Goal: Find specific page/section: Find specific page/section

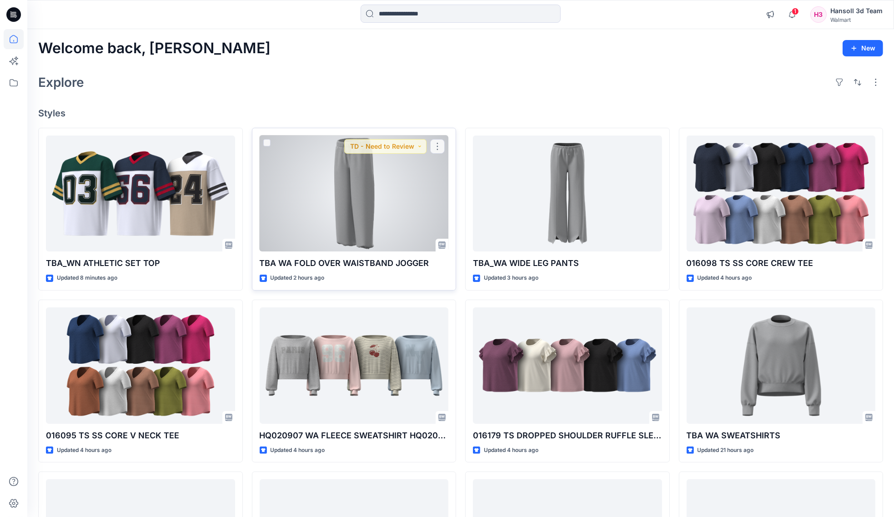
click at [373, 199] on div at bounding box center [354, 193] width 189 height 116
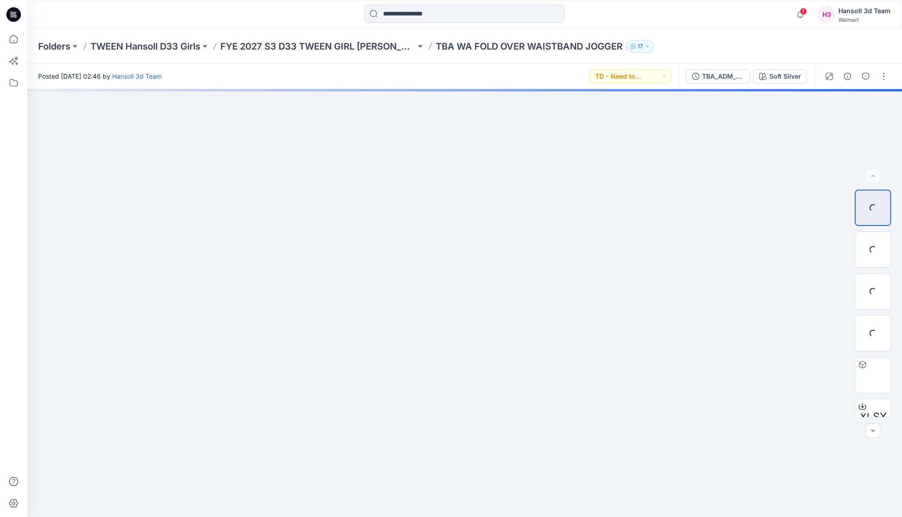
click at [317, 57] on div "Folders TWEEN Hansoll D33 Girls FYE 2027 S3 D33 TWEEN GIRL HANSOLL TBA WA FOLD …" at bounding box center [464, 46] width 875 height 35
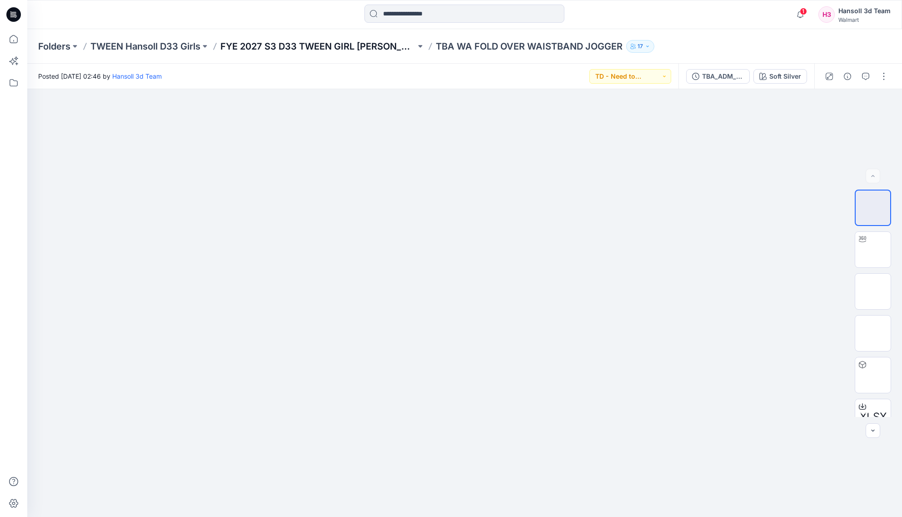
click at [274, 45] on p "FYE 2027 S3 D33 TWEEN GIRL [PERSON_NAME]" at bounding box center [317, 46] width 195 height 13
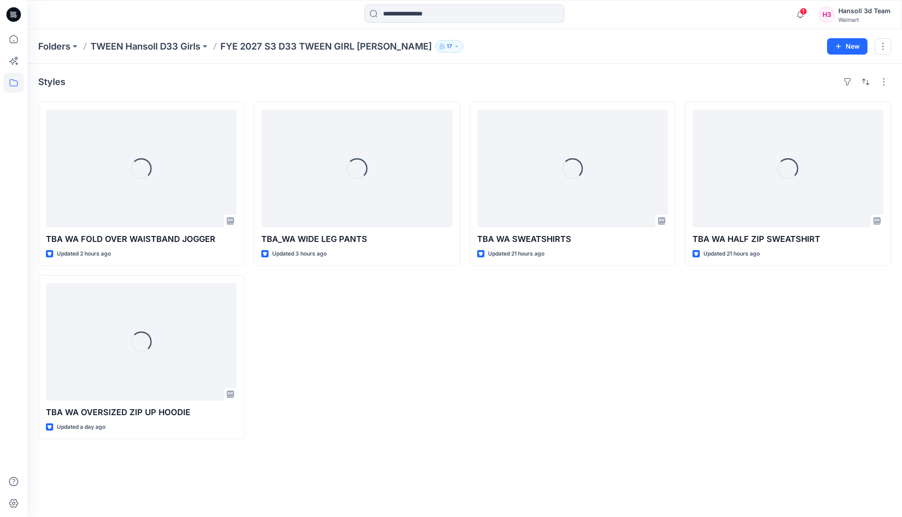
click at [405, 413] on div "Loading... TBA_WA WIDE LEG PANTS Updated 3 hours ago" at bounding box center [357, 270] width 206 height 337
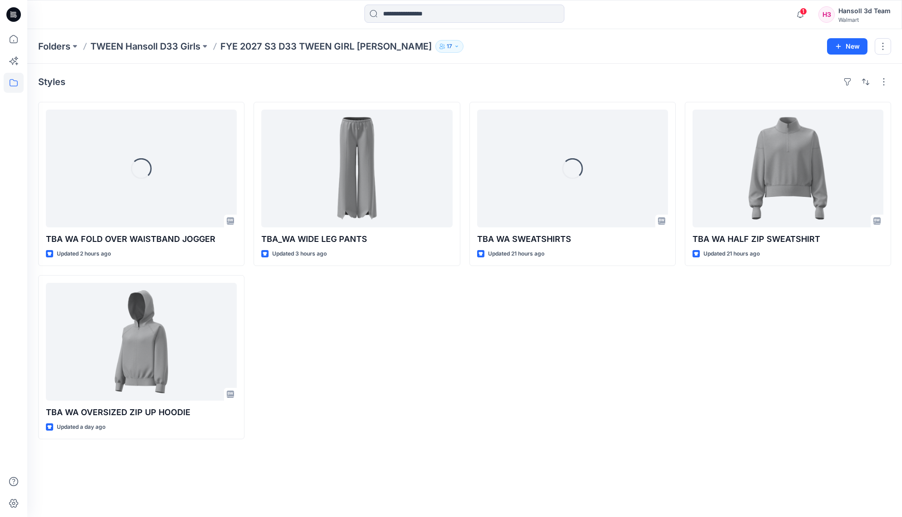
drag, startPoint x: 426, startPoint y: 419, endPoint x: 419, endPoint y: 412, distance: 10.0
click at [425, 419] on div "TBA_WA WIDE LEG PANTS Updated 3 hours ago" at bounding box center [357, 270] width 206 height 337
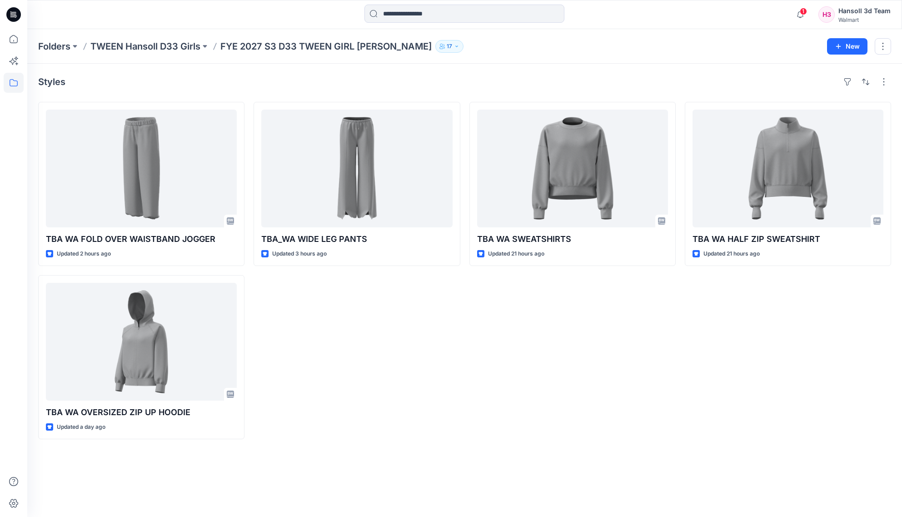
click at [500, 404] on div "TBA WA SWEATSHIRTS Updated 21 hours ago" at bounding box center [573, 270] width 206 height 337
click at [385, 426] on div "TBA_WA WIDE LEG PANTS Updated 3 hours ago" at bounding box center [357, 270] width 206 height 337
click at [381, 386] on div "TBA_WA WIDE LEG PANTS Updated 3 hours ago" at bounding box center [357, 270] width 206 height 337
click at [562, 385] on div "TBA WA SWEATSHIRTS Updated 21 hours ago" at bounding box center [573, 270] width 206 height 337
click at [751, 397] on div "TBA WA HALF ZIP SWEATSHIRT Updated 21 hours ago" at bounding box center [788, 270] width 206 height 337
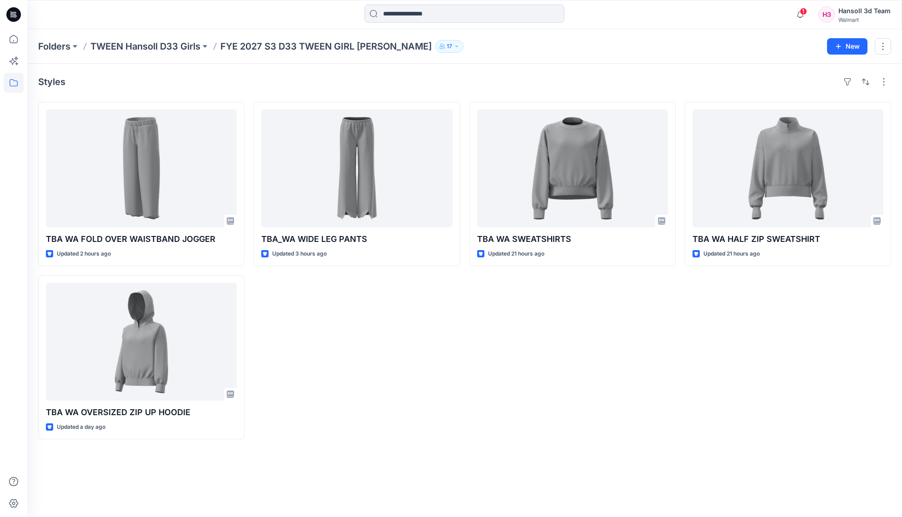
drag, startPoint x: 625, startPoint y: 450, endPoint x: 278, endPoint y: 494, distance: 349.5
click at [625, 450] on div "Styles TBA WA FOLD OVER WAISTBAND JOGGER Updated 2 hours ago TBA WA OVERSIZED Z…" at bounding box center [464, 290] width 875 height 453
click at [708, 451] on div "Styles TBA WA FOLD OVER WAISTBAND JOGGER Updated 2 hours ago TBA WA OVERSIZED Z…" at bounding box center [464, 290] width 875 height 453
drag, startPoint x: 690, startPoint y: 415, endPoint x: 464, endPoint y: 432, distance: 226.6
click at [690, 415] on div "TBA WA HALF ZIP SWEATSHIRT Updated 21 hours ago" at bounding box center [788, 270] width 206 height 337
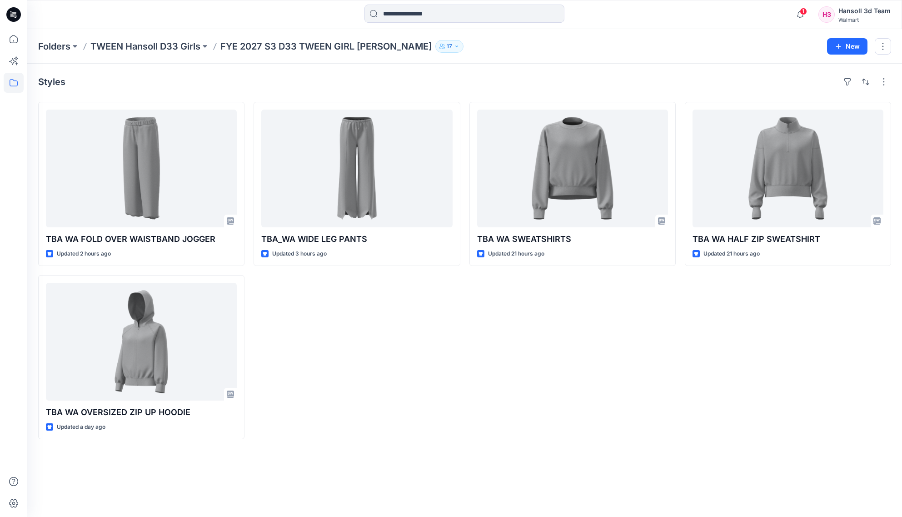
click at [208, 470] on div "Styles TBA WA FOLD OVER WAISTBAND JOGGER Updated 2 hours ago TBA WA OVERSIZED Z…" at bounding box center [464, 290] width 875 height 453
click at [513, 402] on div "TBA WA SWEATSHIRTS Updated 21 hours ago" at bounding box center [573, 270] width 206 height 337
click at [662, 404] on div "TBA WA SWEATSHIRTS Updated 21 hours ago TD - Need to Review" at bounding box center [573, 270] width 206 height 337
click at [760, 14] on icon "button" at bounding box center [800, 14] width 17 height 18
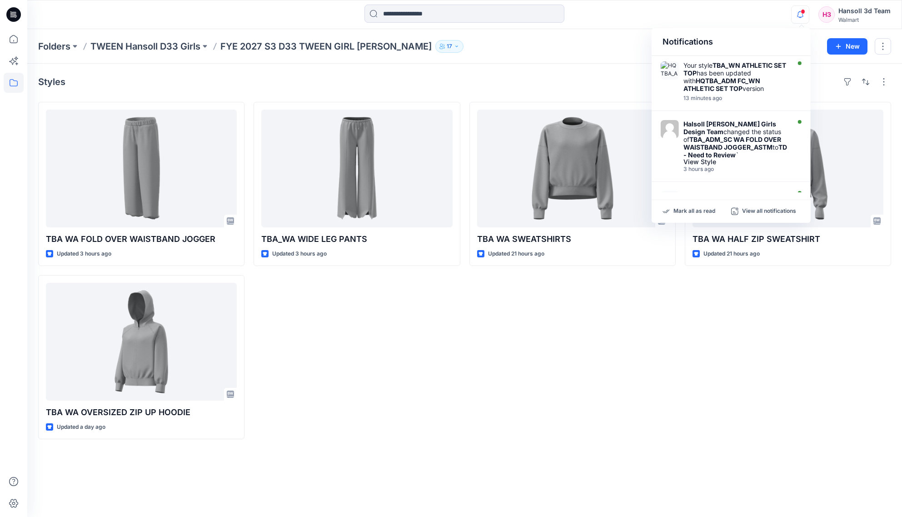
click at [597, 462] on div "Styles TBA WA FOLD OVER WAISTBAND JOGGER Updated 3 hours ago TBA WA OVERSIZED Z…" at bounding box center [464, 290] width 875 height 453
